Goal: Task Accomplishment & Management: Use online tool/utility

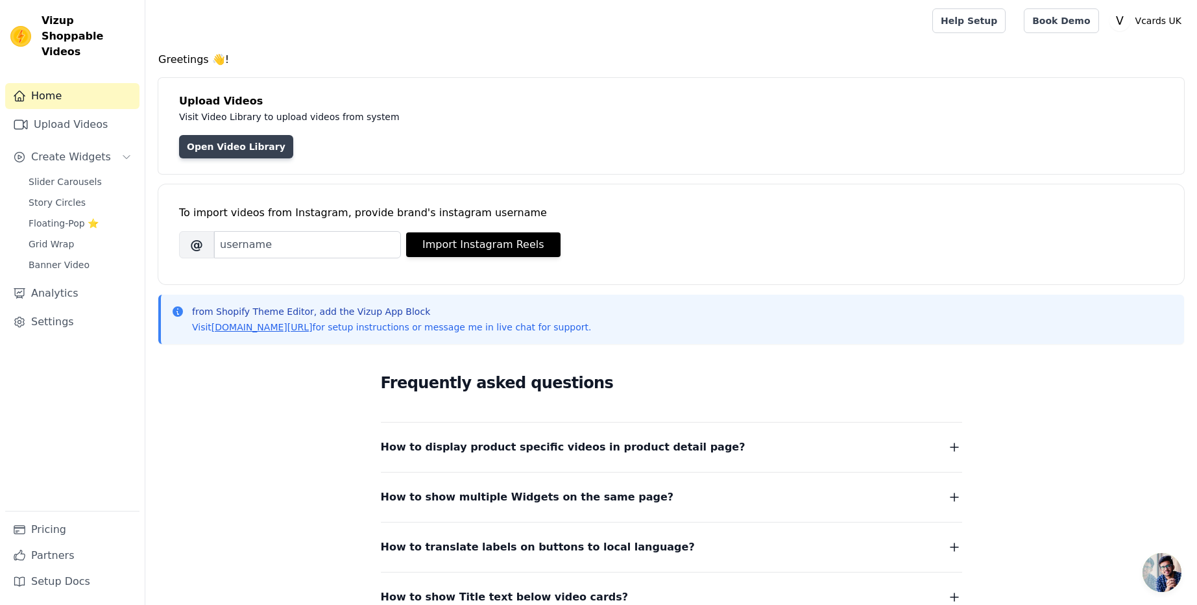
click at [204, 137] on link "Open Video Library" at bounding box center [236, 146] width 114 height 23
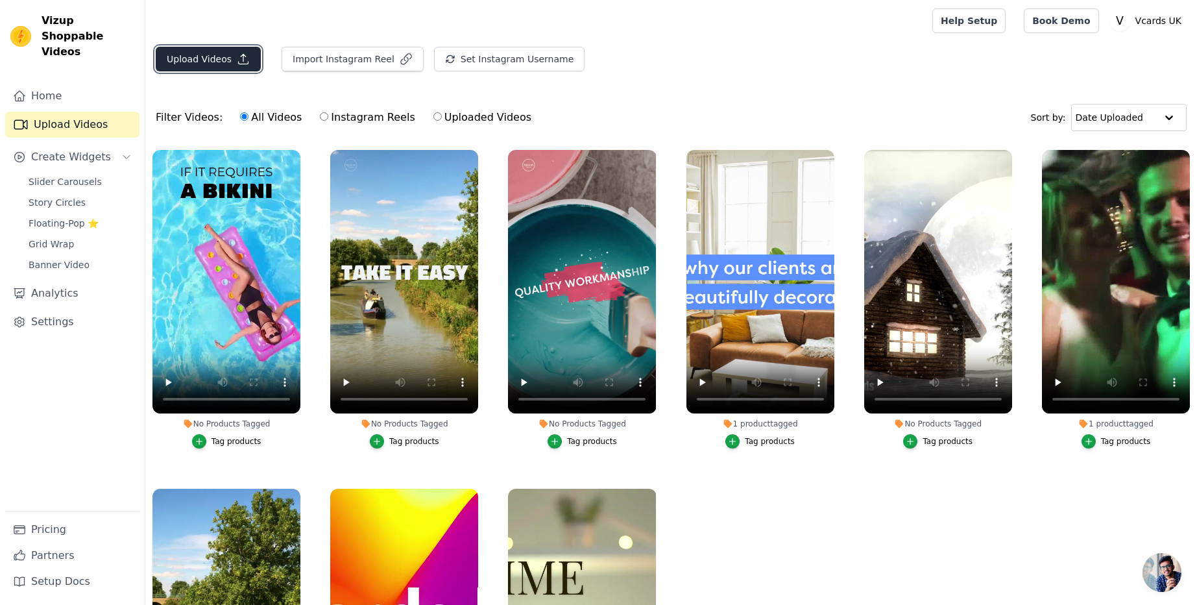
click at [215, 61] on button "Upload Videos" at bounding box center [208, 59] width 105 height 25
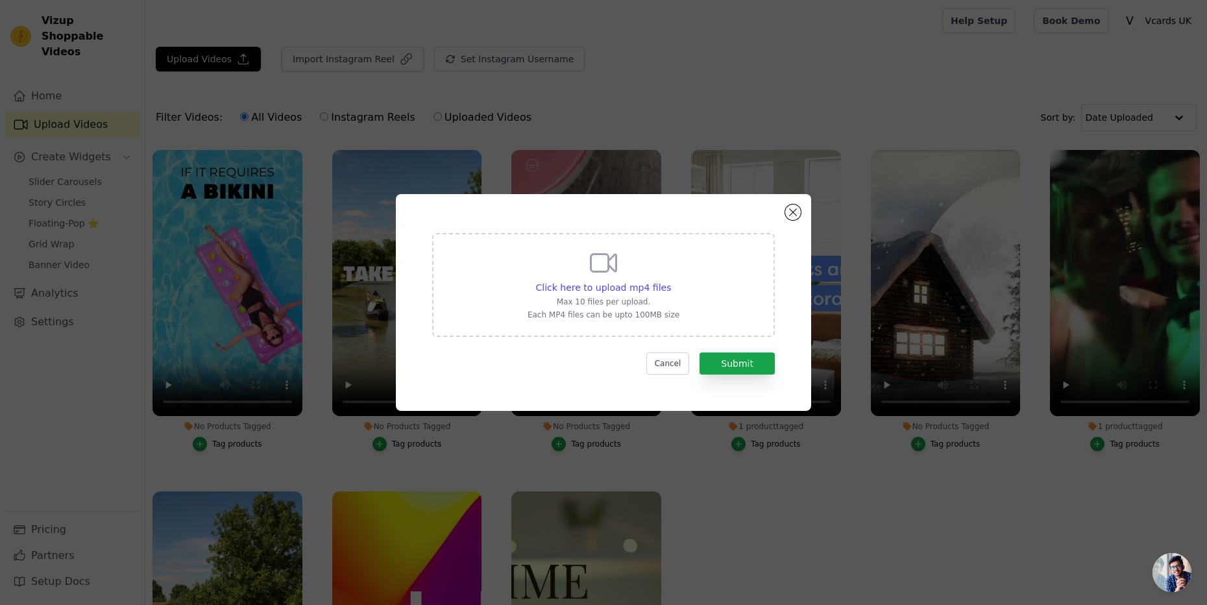
click at [651, 299] on p "Max 10 files per upload." at bounding box center [603, 301] width 152 height 10
click at [670, 281] on input "Click here to upload mp4 files Max 10 files per upload. Each MP4 files can be u…" at bounding box center [670, 280] width 1 height 1
type input "C:\fakepath\video test 4.mp4"
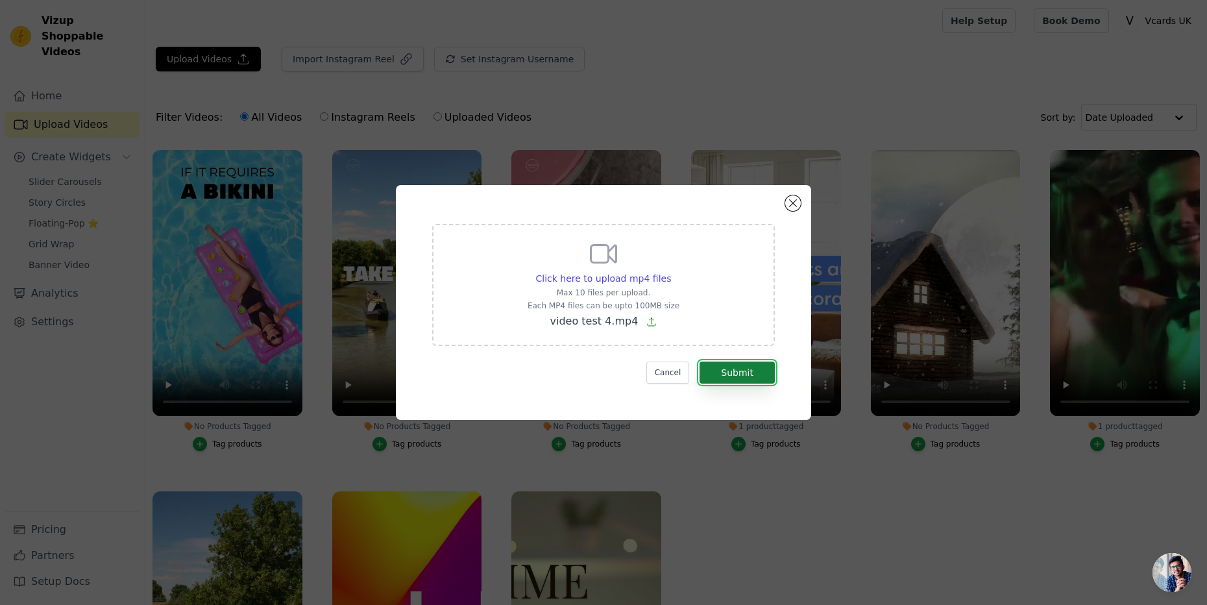
click at [725, 377] on button "Submit" at bounding box center [736, 372] width 75 height 22
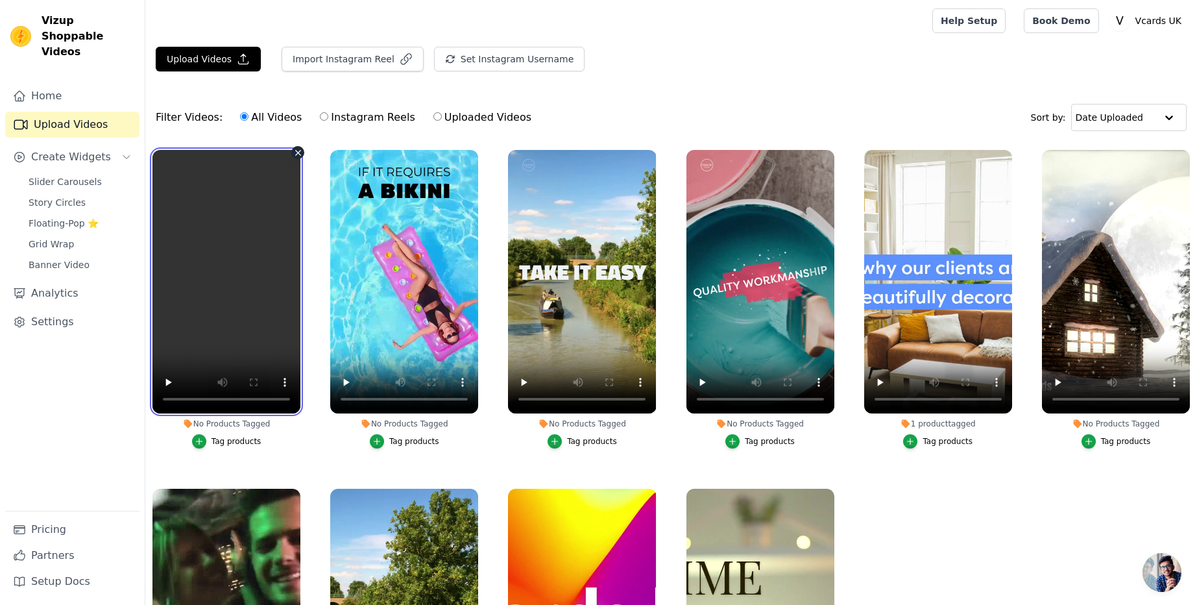
click at [252, 240] on video at bounding box center [226, 281] width 148 height 263
click at [64, 258] on span "Banner Video" at bounding box center [59, 264] width 61 height 13
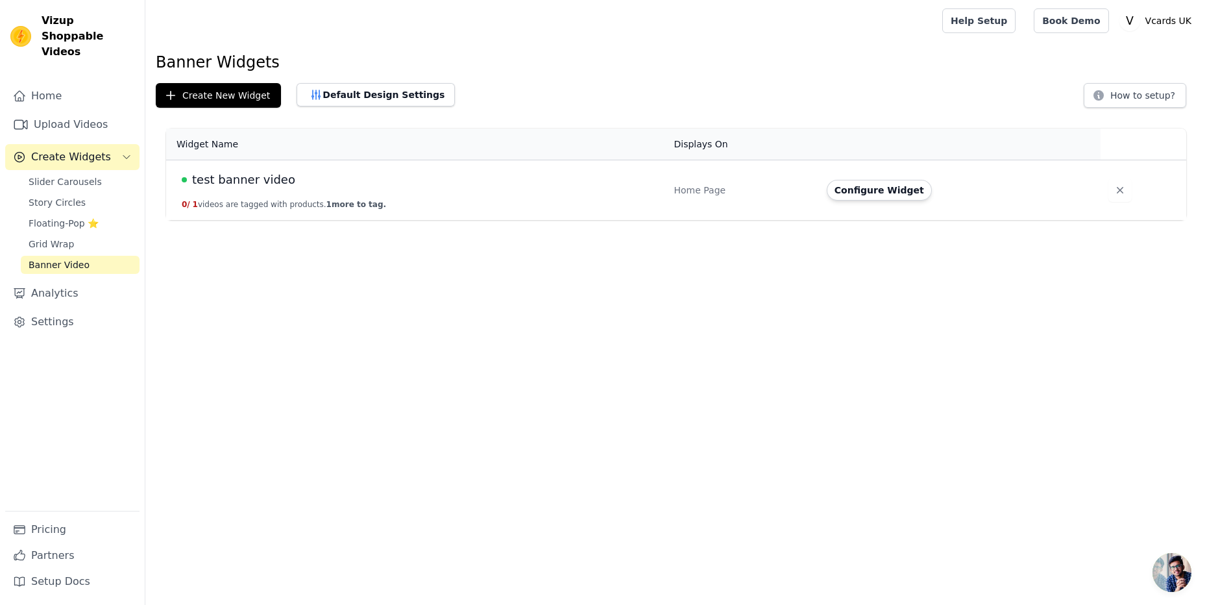
click at [207, 174] on span "test banner video" at bounding box center [243, 180] width 103 height 18
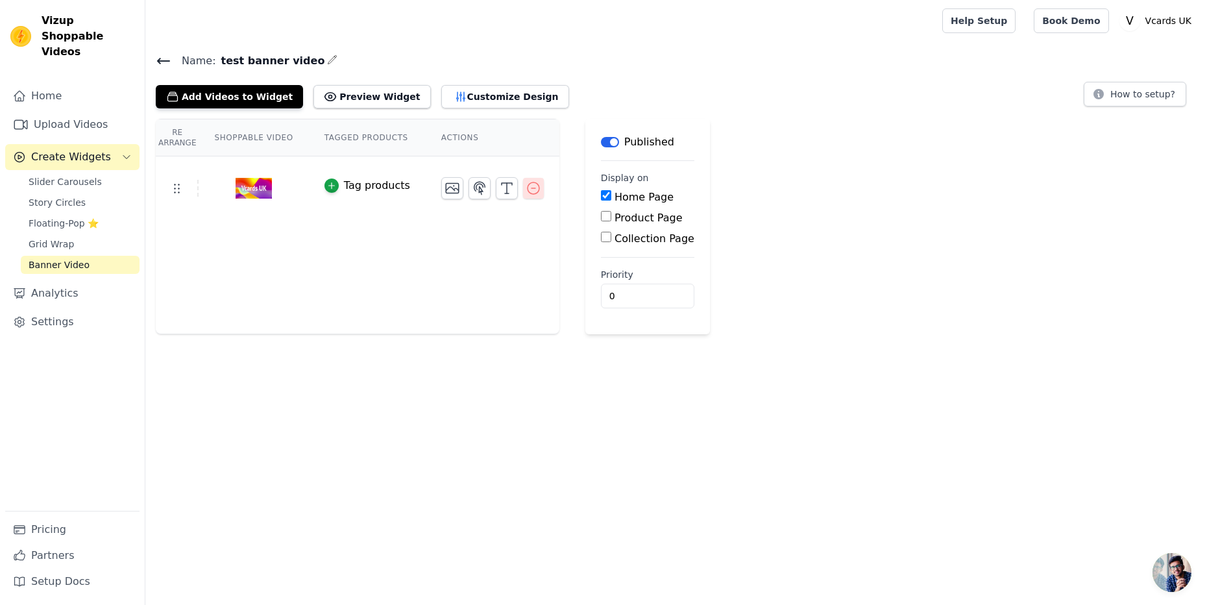
click at [529, 189] on icon "button" at bounding box center [533, 188] width 16 height 16
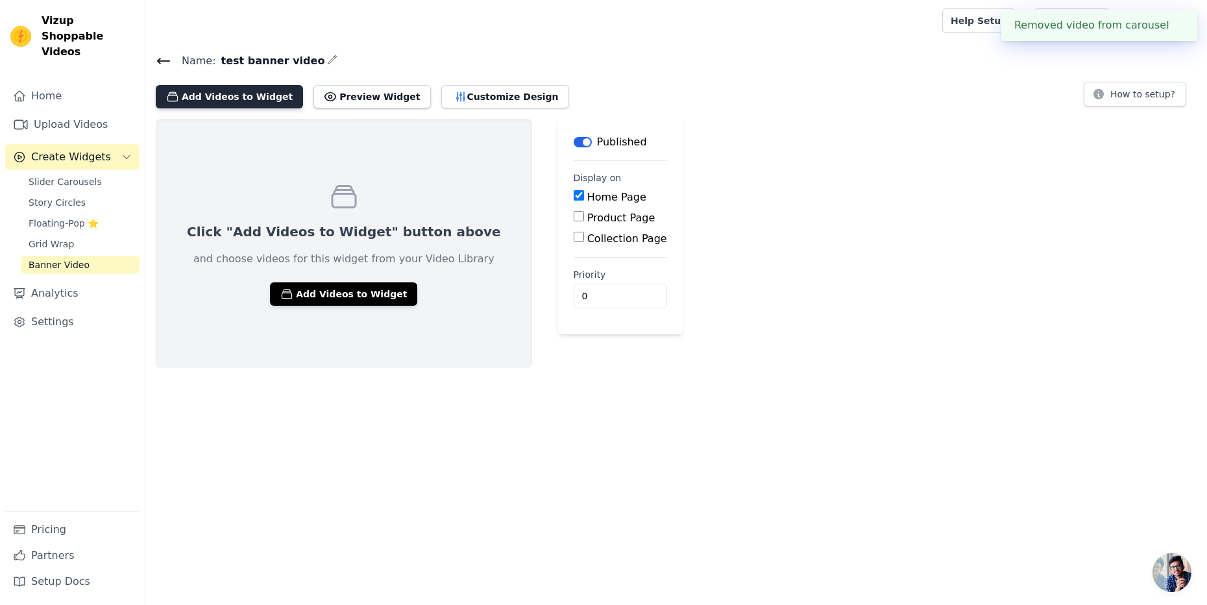
click at [213, 90] on button "Add Videos to Widget" at bounding box center [229, 96] width 147 height 23
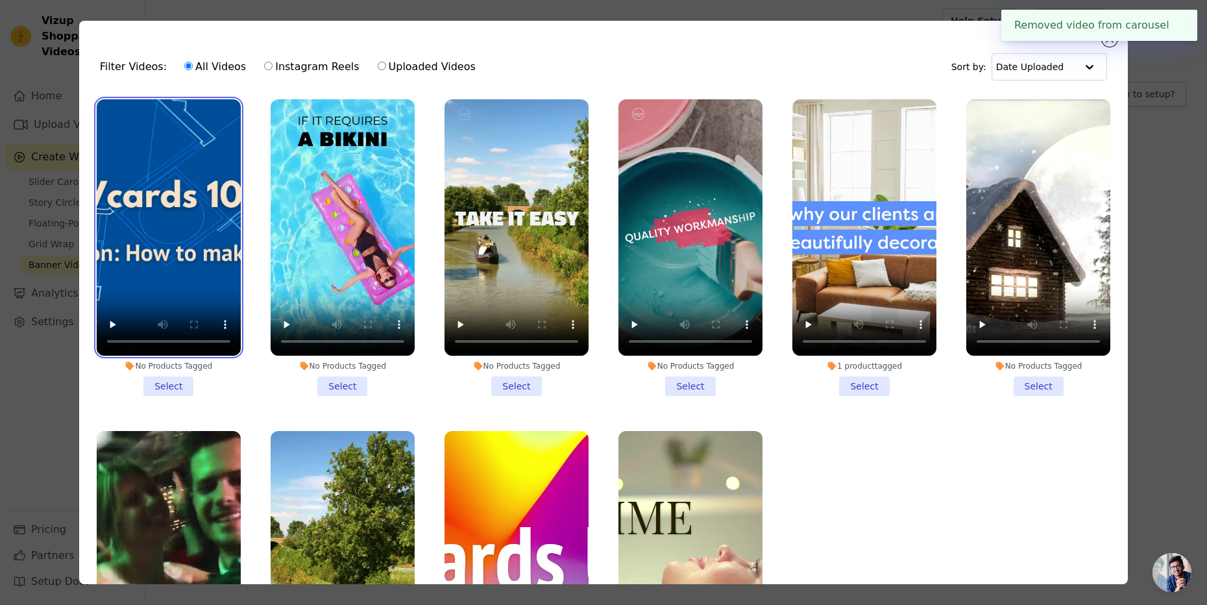
click at [174, 276] on video at bounding box center [169, 227] width 144 height 256
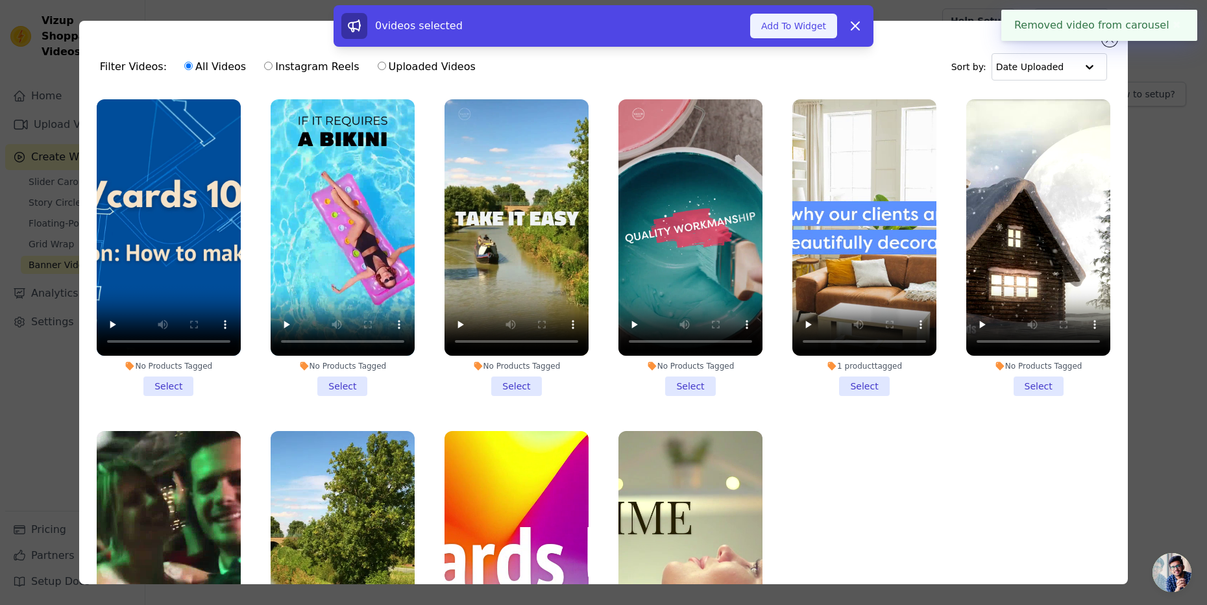
click at [793, 29] on button "Add To Widget" at bounding box center [793, 26] width 87 height 25
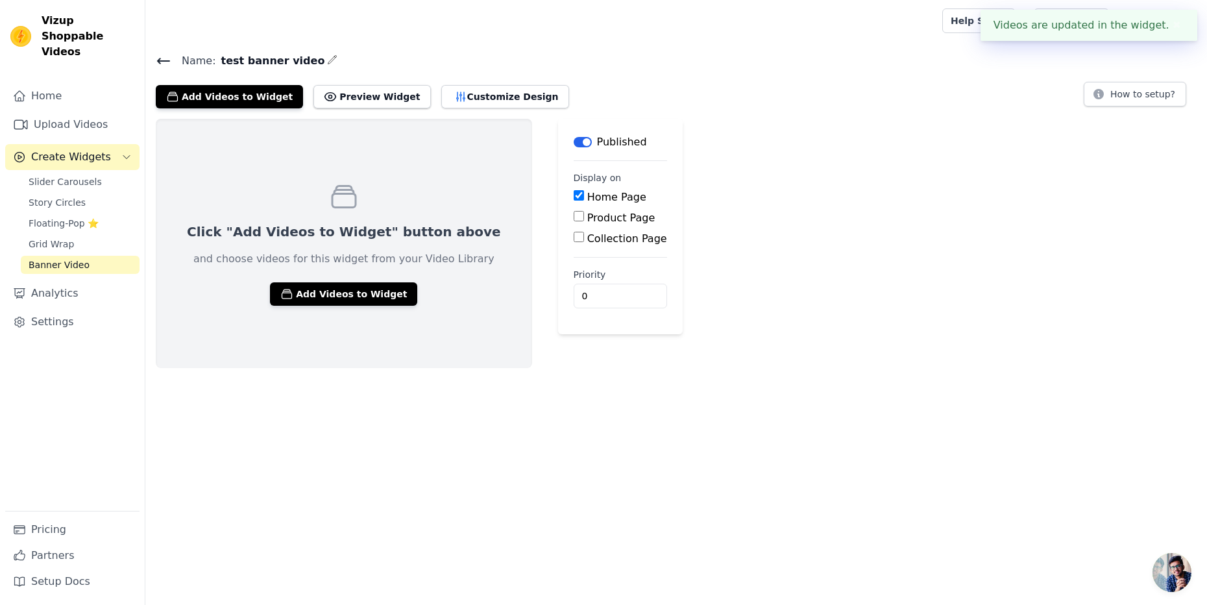
click at [346, 196] on div "Click "Add Videos to Widget" button above and choose videos for this widget fro…" at bounding box center [344, 243] width 376 height 249
click at [320, 293] on button "Add Videos to Widget" at bounding box center [343, 293] width 147 height 23
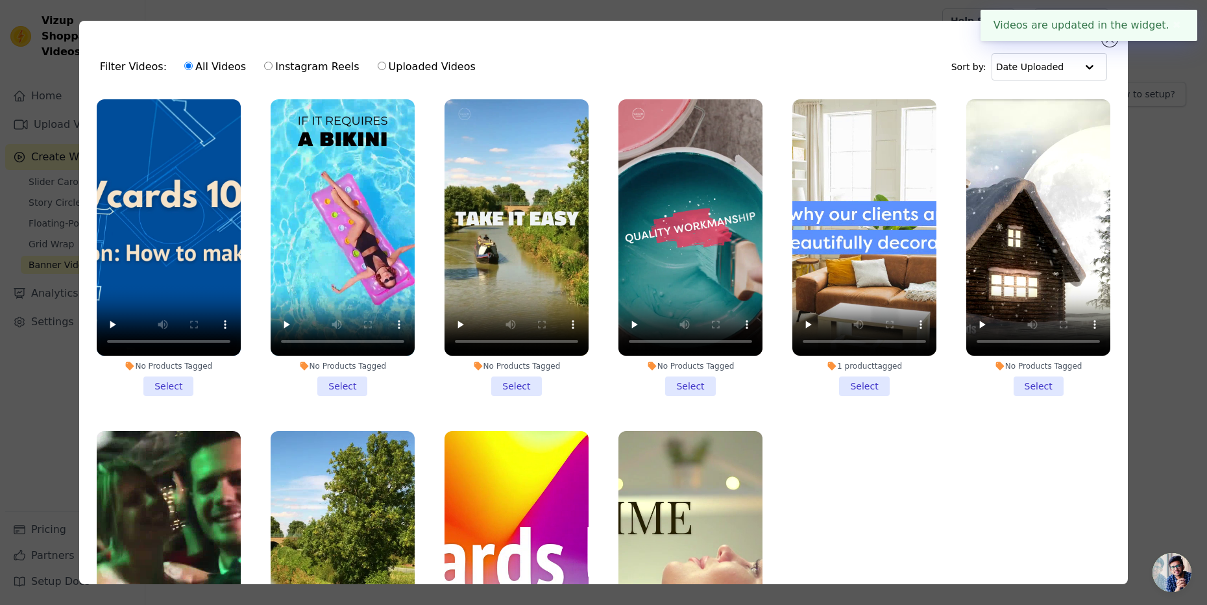
click at [162, 374] on li "No Products Tagged Select" at bounding box center [169, 247] width 144 height 296
click at [0, 0] on input "No Products Tagged Select" at bounding box center [0, 0] width 0 height 0
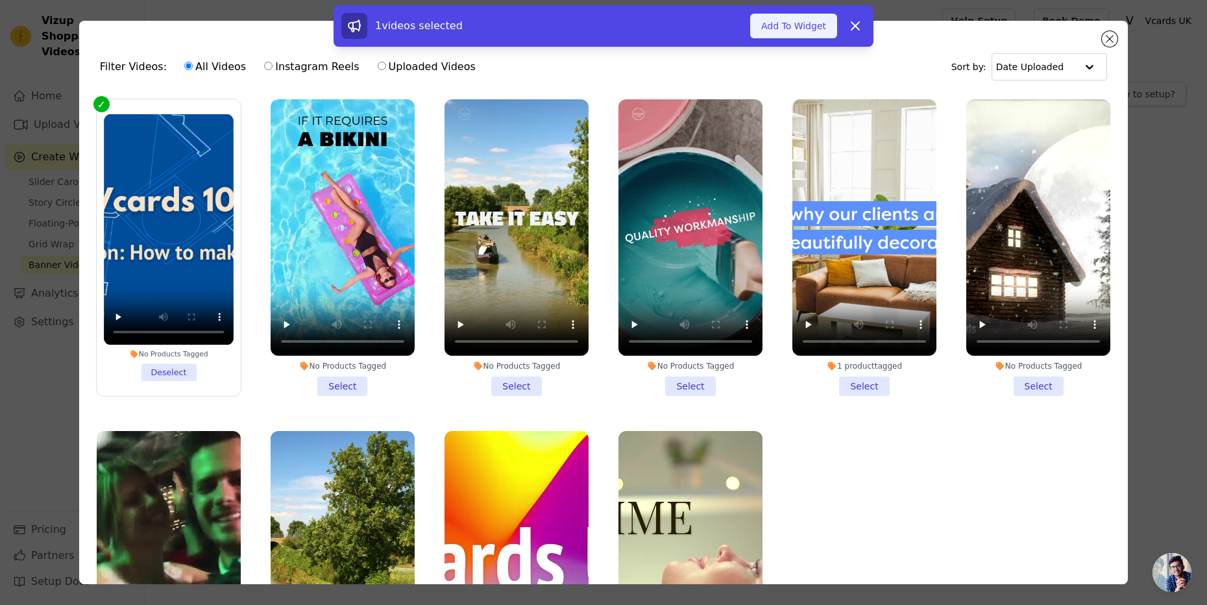
click at [806, 23] on button "Add To Widget" at bounding box center [793, 26] width 87 height 25
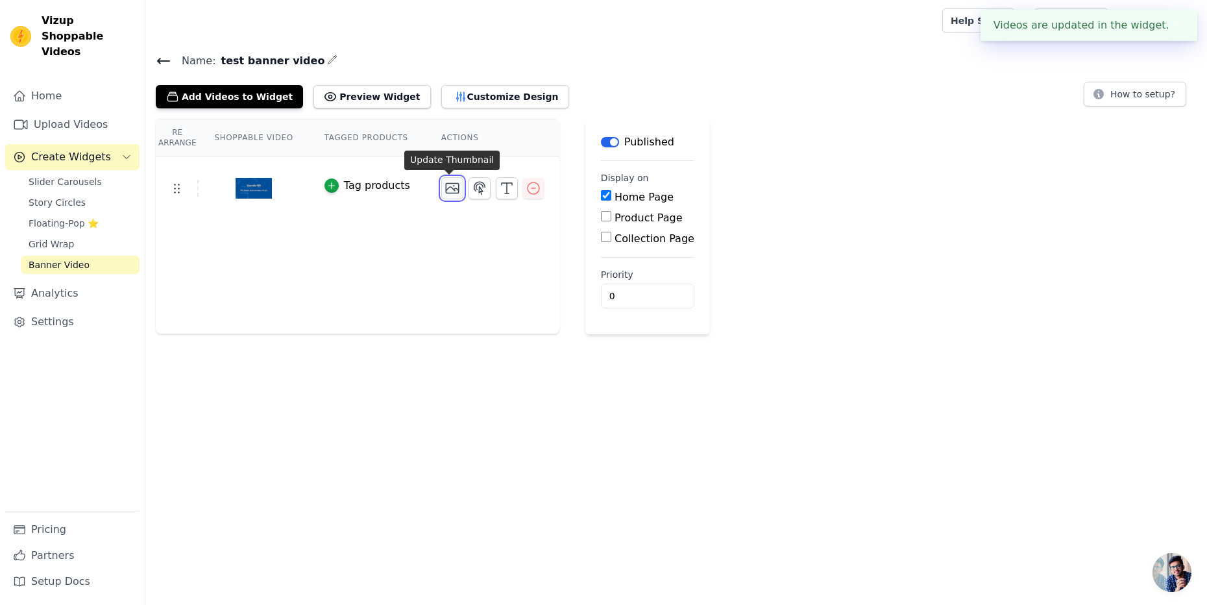
click at [448, 187] on icon "button" at bounding box center [452, 188] width 16 height 16
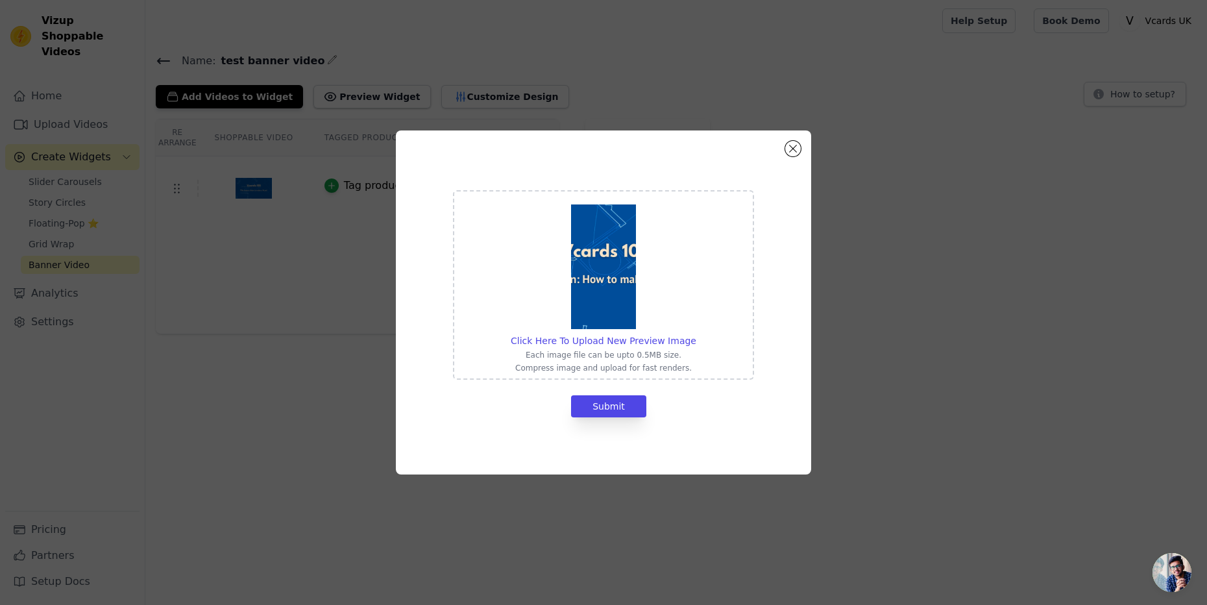
click at [798, 156] on div "Click Here To Upload New Preview Image Each image file can be upto 0.5MB size. …" at bounding box center [603, 302] width 415 height 344
click at [795, 150] on button "Close modal" at bounding box center [793, 149] width 16 height 16
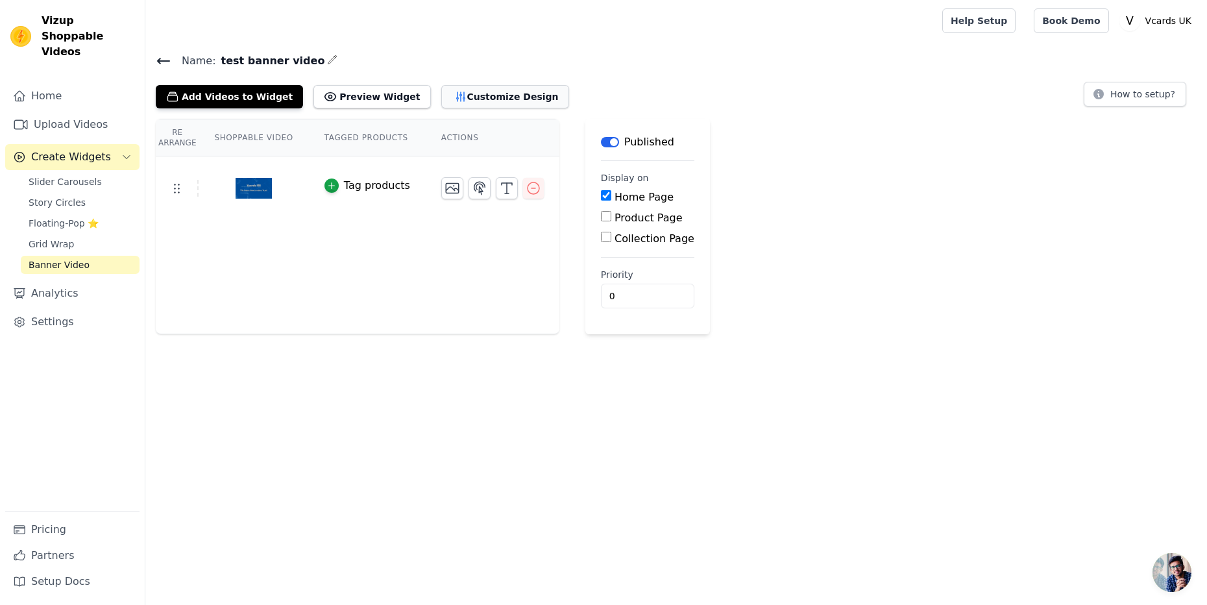
click at [484, 90] on button "Customize Design" at bounding box center [505, 96] width 128 height 23
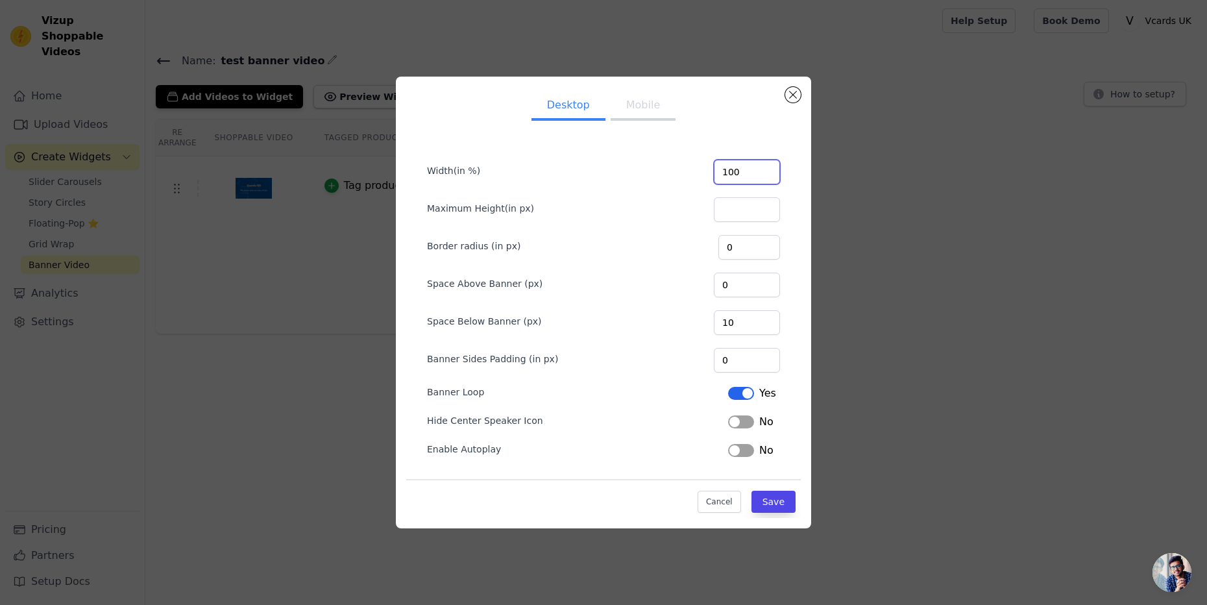
click at [754, 176] on input "100" at bounding box center [747, 172] width 66 height 25
click at [764, 174] on input "100" at bounding box center [747, 172] width 66 height 25
click at [764, 168] on input "101" at bounding box center [747, 172] width 66 height 25
click at [764, 168] on input "102" at bounding box center [747, 172] width 66 height 25
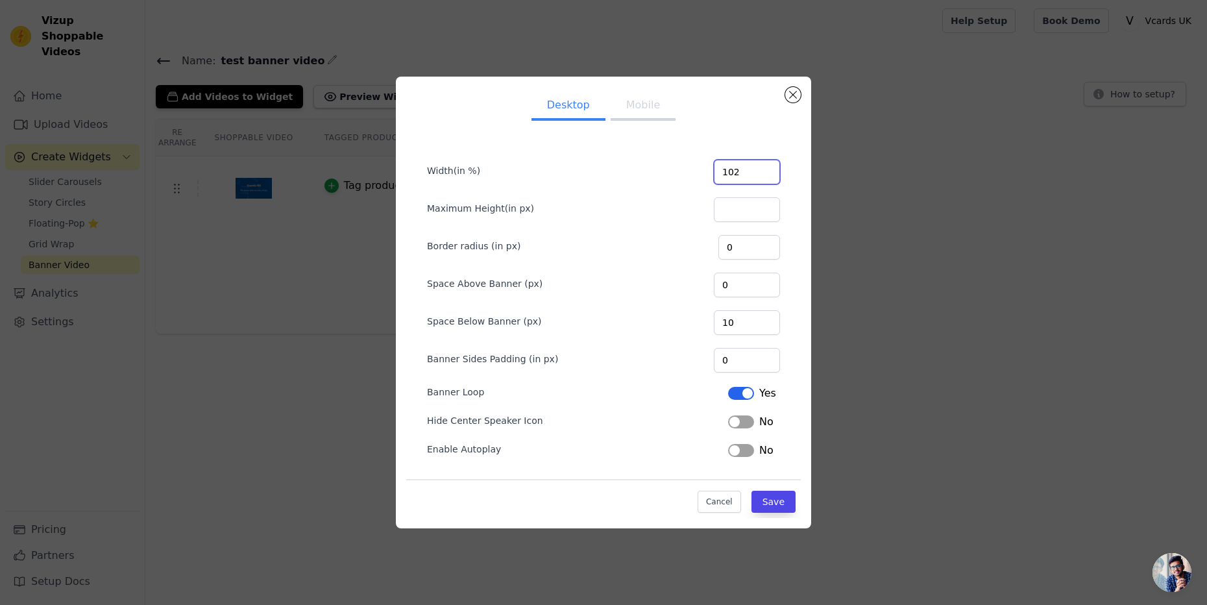
click at [763, 178] on input "102" at bounding box center [747, 172] width 66 height 25
click at [766, 176] on input "101" at bounding box center [747, 172] width 66 height 25
click at [766, 176] on input "100" at bounding box center [747, 172] width 66 height 25
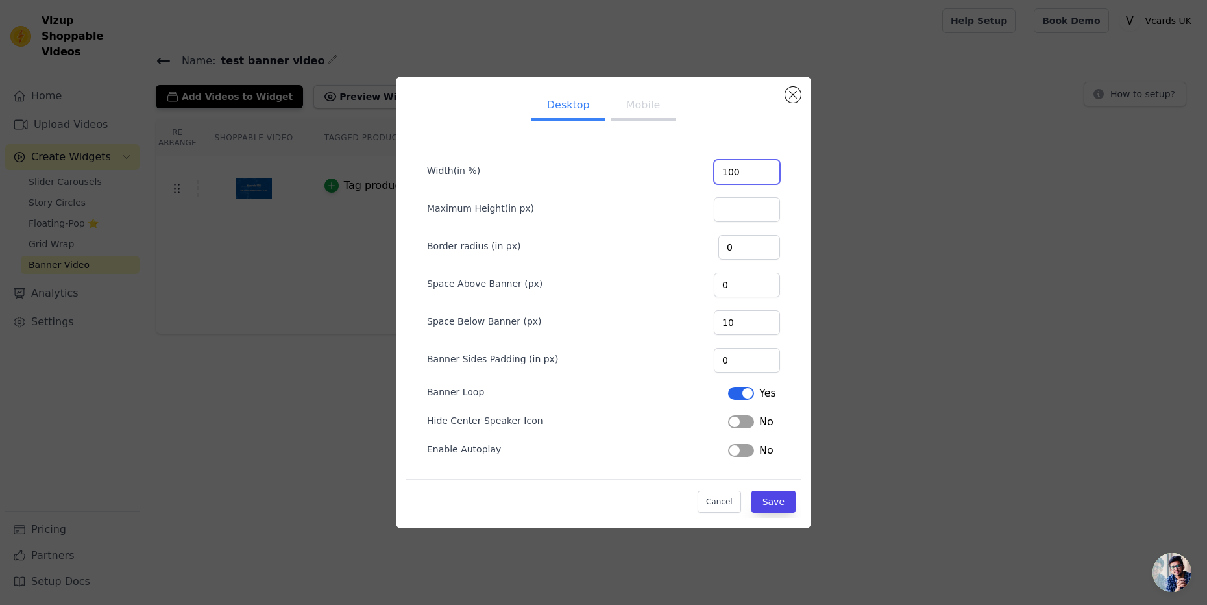
click at [766, 176] on input "100" at bounding box center [747, 172] width 66 height 25
type input "90"
click at [798, 193] on div "Width(in %) 90 Maximum Height(in px) Border radius (in px) 0 Space Above Banner…" at bounding box center [603, 322] width 394 height 392
click at [777, 502] on button "Save" at bounding box center [773, 501] width 44 height 22
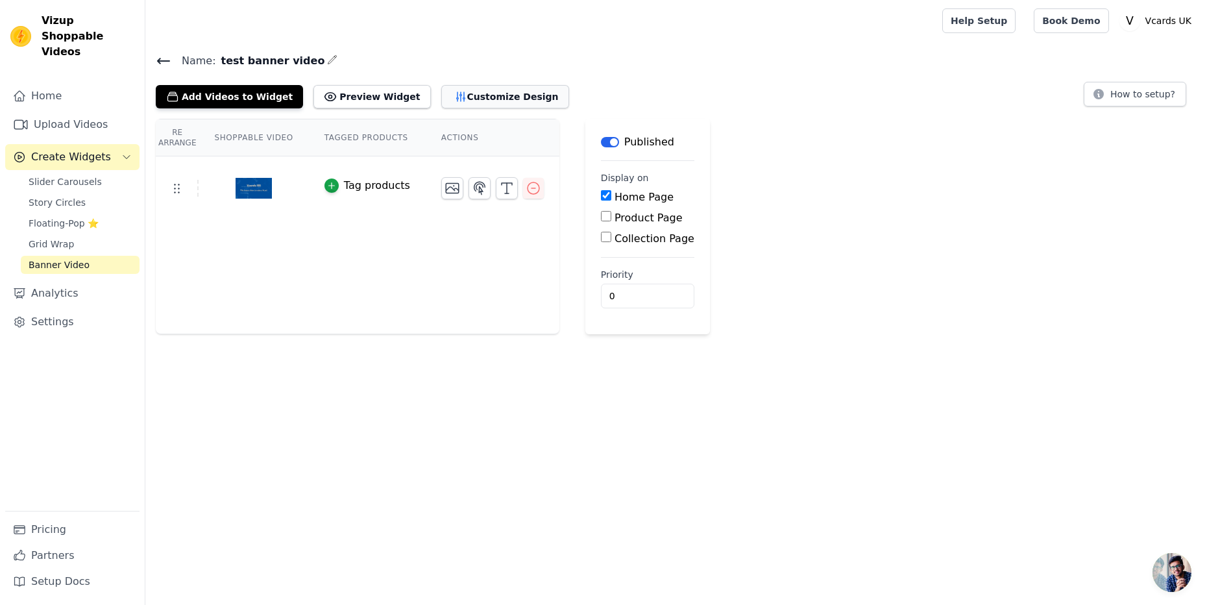
click at [466, 101] on button "Customize Design" at bounding box center [505, 96] width 128 height 23
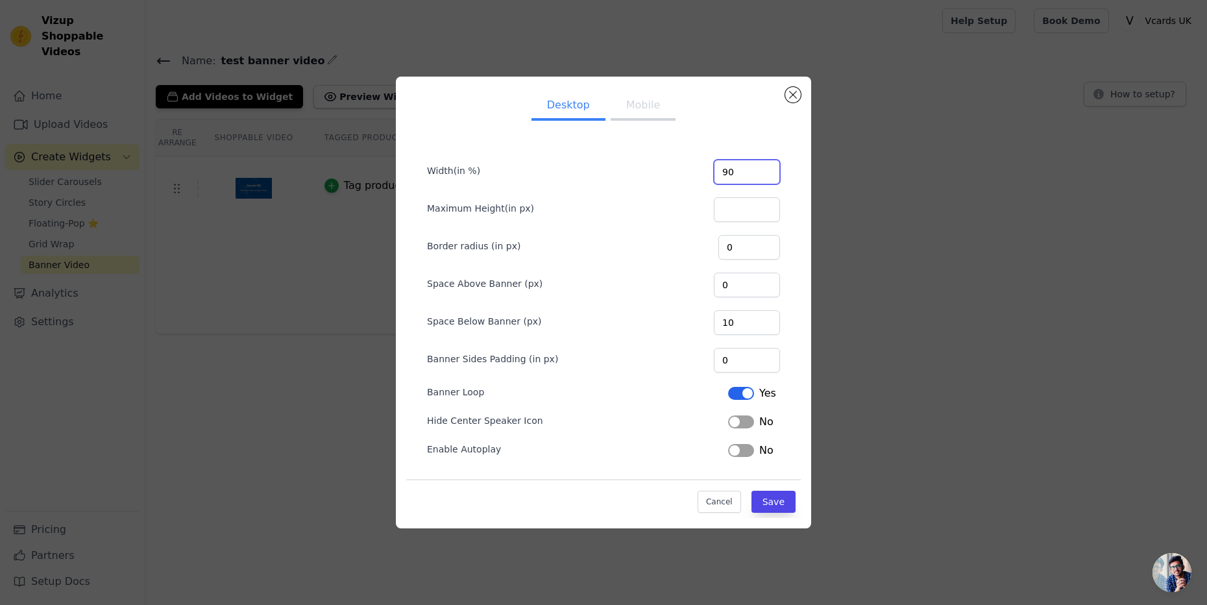
drag, startPoint x: 762, startPoint y: 175, endPoint x: 746, endPoint y: 173, distance: 16.4
click at [746, 173] on input "90" at bounding box center [747, 172] width 66 height 25
click at [768, 169] on input "100" at bounding box center [747, 172] width 66 height 25
click at [768, 169] on input "101" at bounding box center [747, 172] width 66 height 25
click at [768, 169] on input "102" at bounding box center [747, 172] width 66 height 25
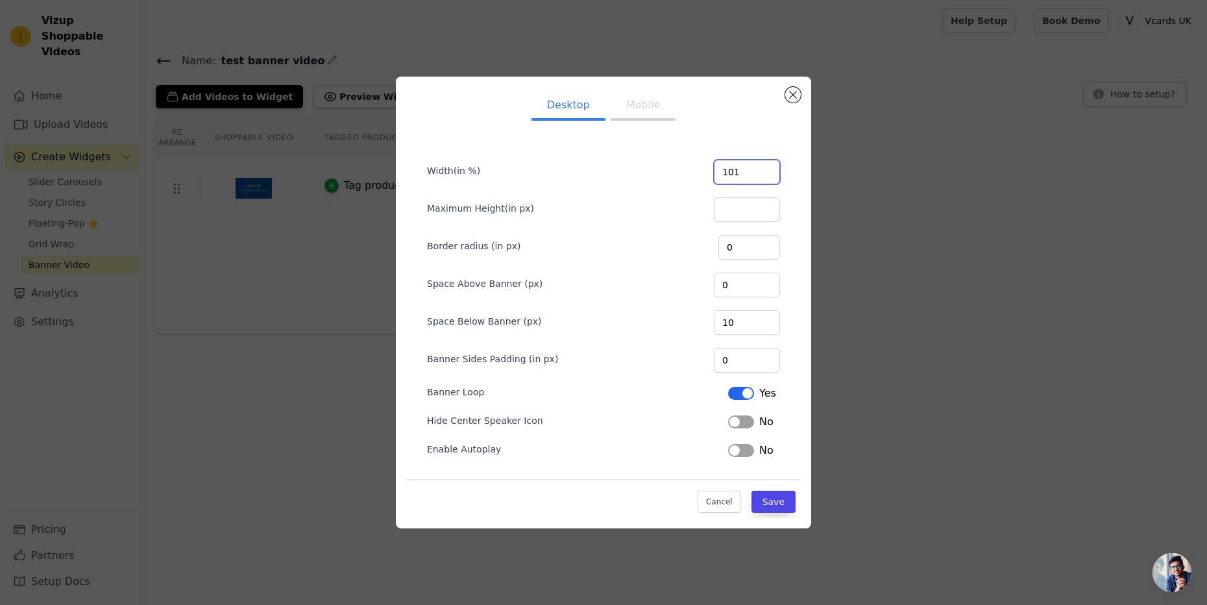
click at [765, 174] on input "101" at bounding box center [747, 172] width 66 height 25
type input "100"
click at [765, 174] on input "100" at bounding box center [747, 172] width 66 height 25
click at [764, 494] on button "Save" at bounding box center [773, 501] width 44 height 22
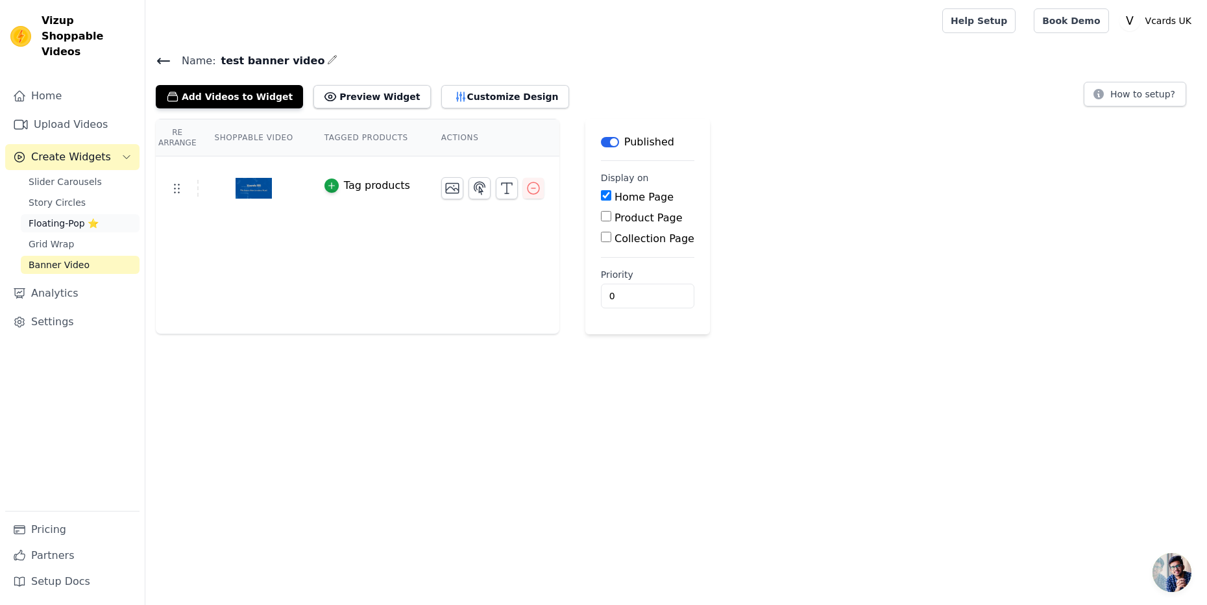
click at [51, 217] on span "Floating-Pop ⭐" at bounding box center [64, 223] width 70 height 13
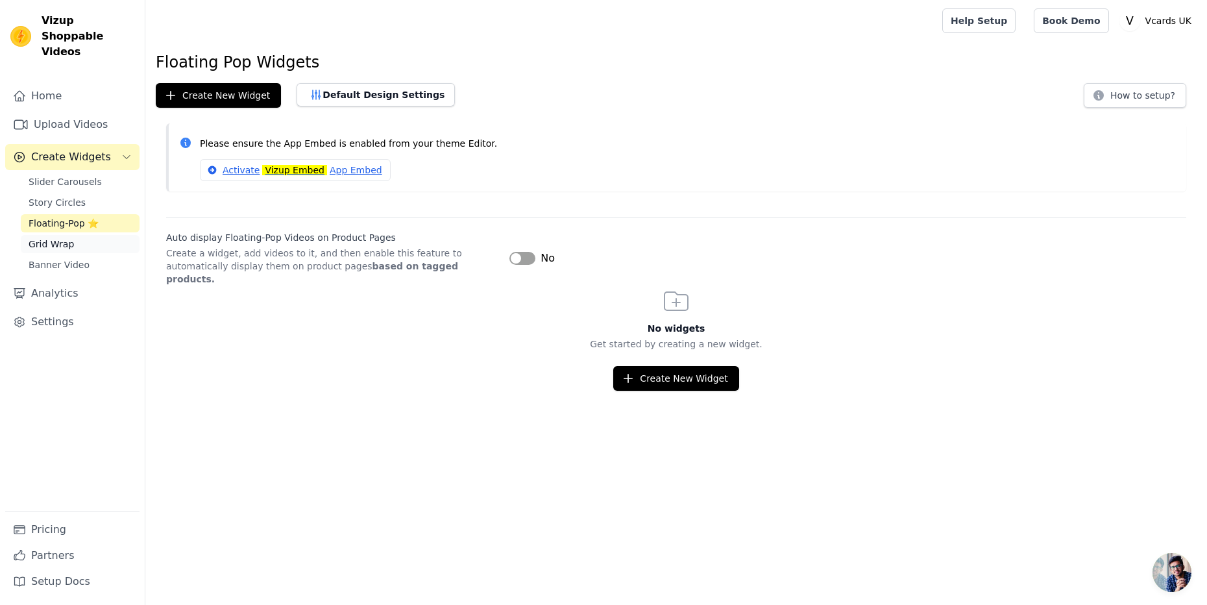
click at [88, 235] on link "Grid Wrap" at bounding box center [80, 244] width 119 height 18
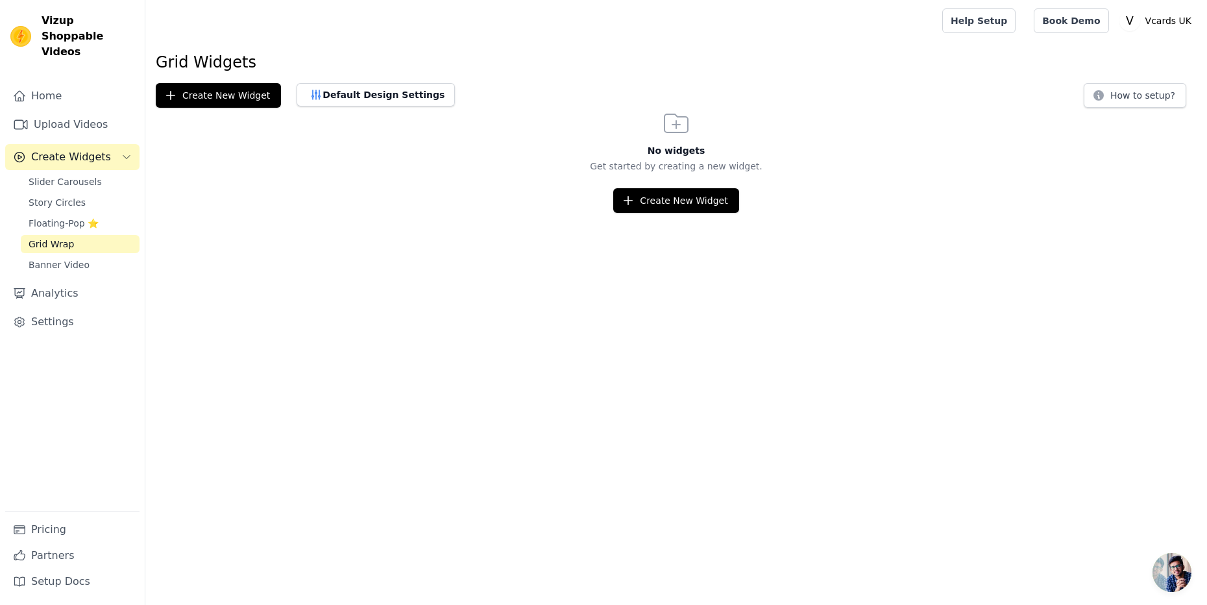
click at [88, 235] on link "Grid Wrap" at bounding box center [80, 244] width 119 height 18
click at [80, 217] on span "Floating-Pop ⭐" at bounding box center [64, 223] width 70 height 13
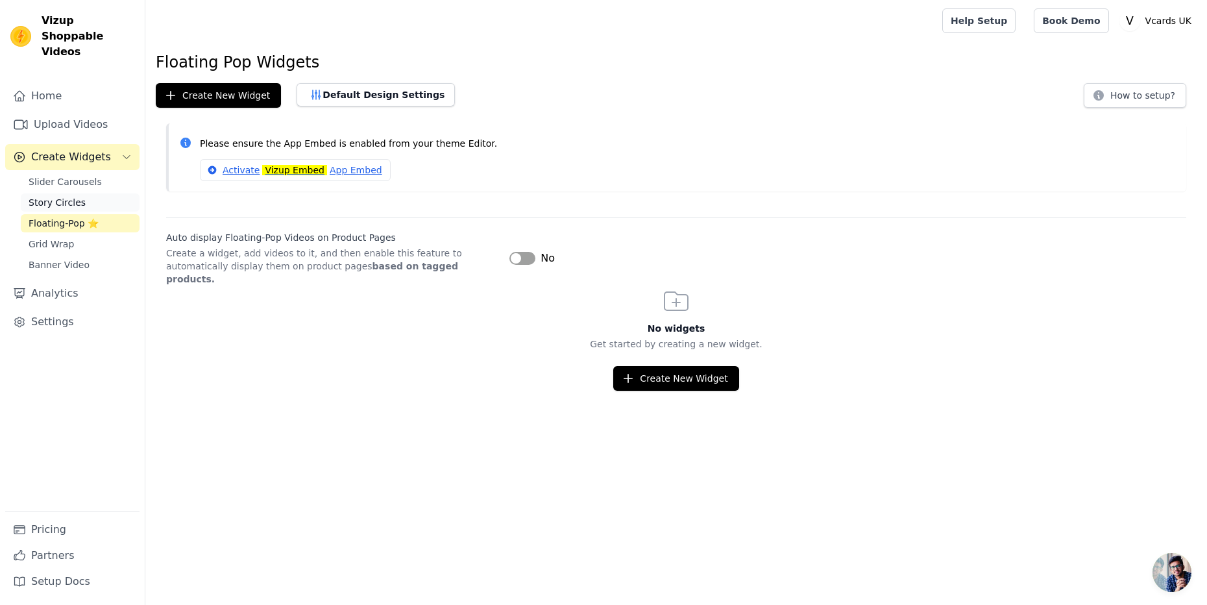
click at [75, 196] on span "Story Circles" at bounding box center [57, 202] width 57 height 13
